Goal: Check status: Check status

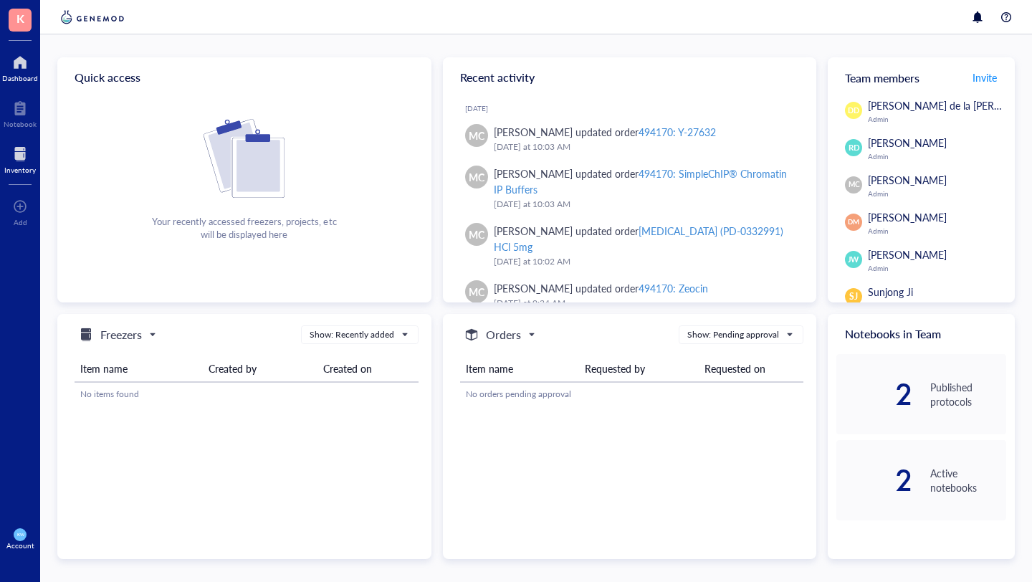
click at [9, 153] on div at bounding box center [20, 154] width 32 height 23
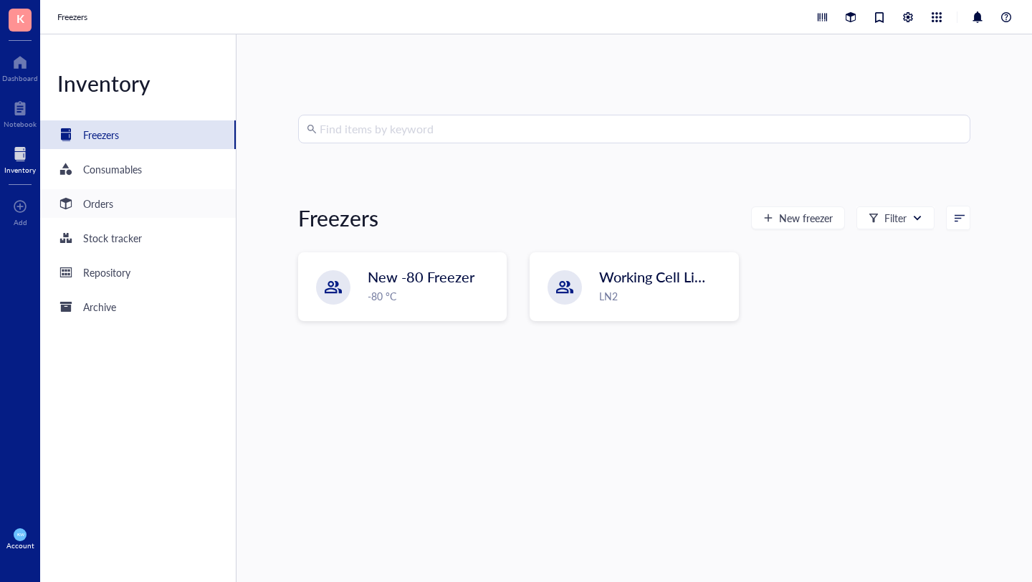
click at [113, 204] on div "Orders" at bounding box center [98, 204] width 30 height 16
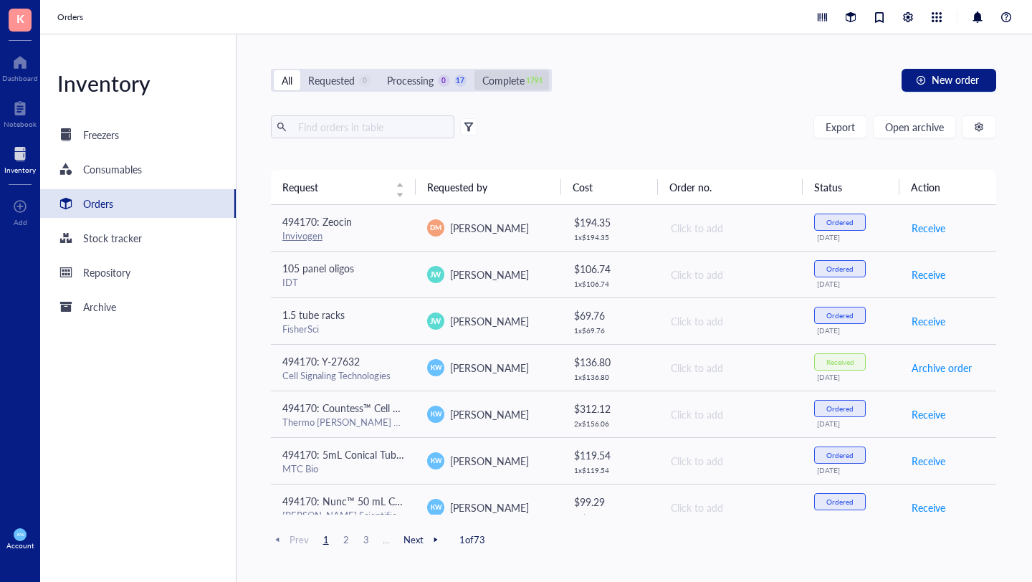
click at [494, 77] on div "Complete" at bounding box center [503, 80] width 42 height 16
click at [474, 70] on input "Complete 1791" at bounding box center [474, 70] width 0 height 0
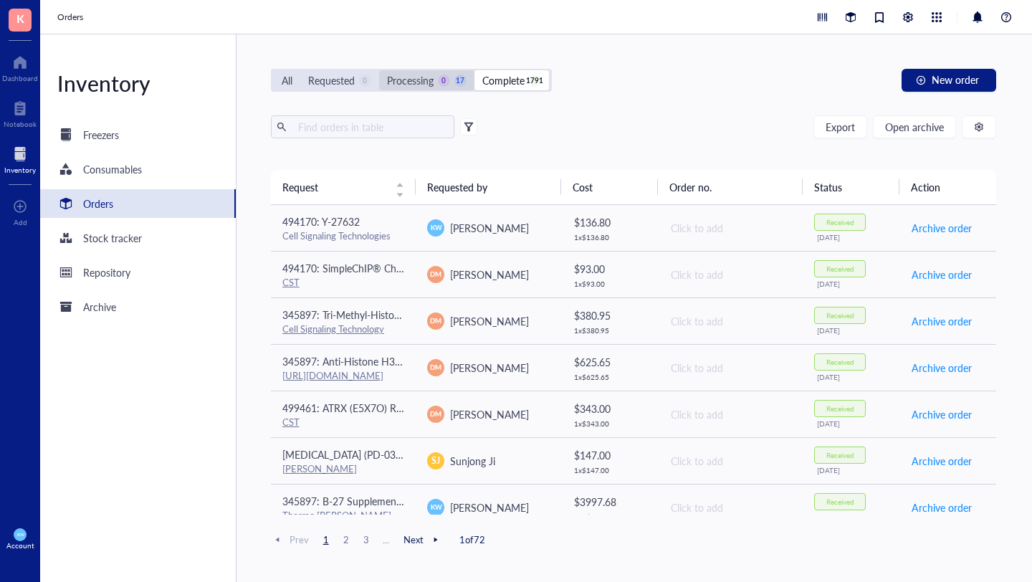
click at [403, 87] on div "Processing" at bounding box center [410, 80] width 47 height 16
click at [379, 70] on input "Processing 0 17" at bounding box center [379, 70] width 0 height 0
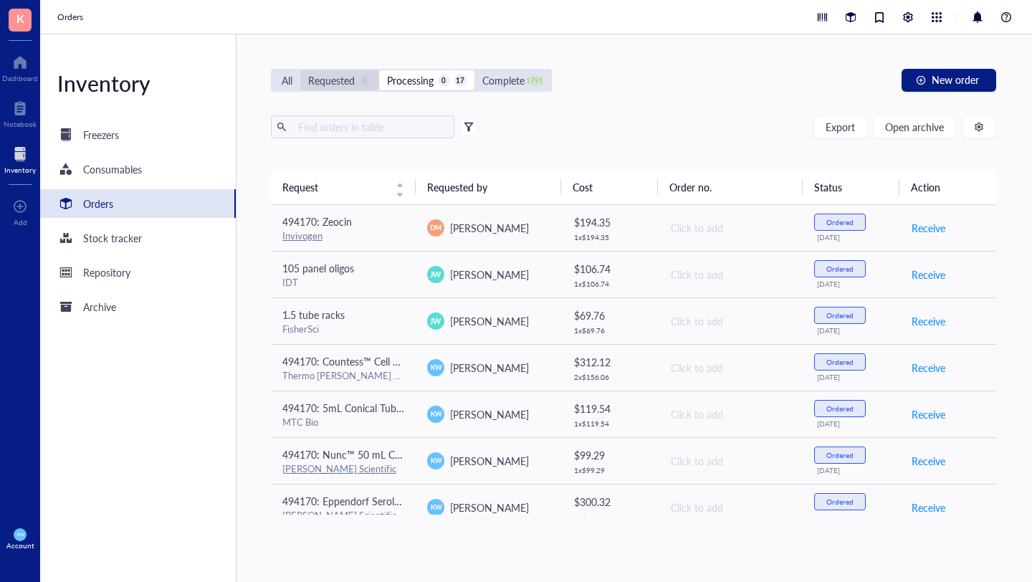
click at [342, 72] on div "Requested 0" at bounding box center [339, 80] width 79 height 20
click at [300, 70] on input "Requested 0" at bounding box center [300, 70] width 0 height 0
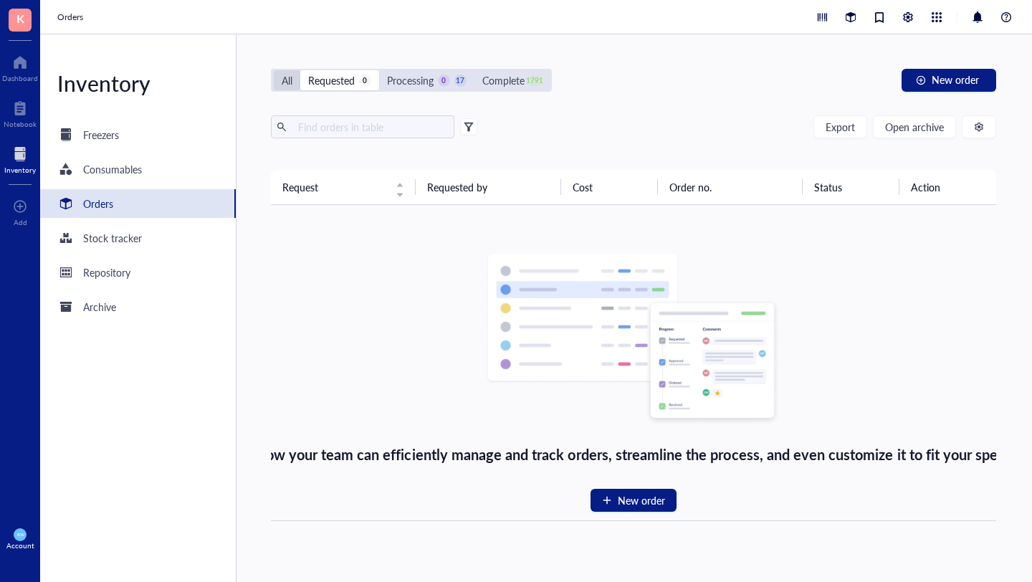
click at [288, 84] on div "All" at bounding box center [287, 80] width 11 height 16
click at [274, 70] on input "All" at bounding box center [274, 70] width 0 height 0
